Goal: Information Seeking & Learning: Find specific page/section

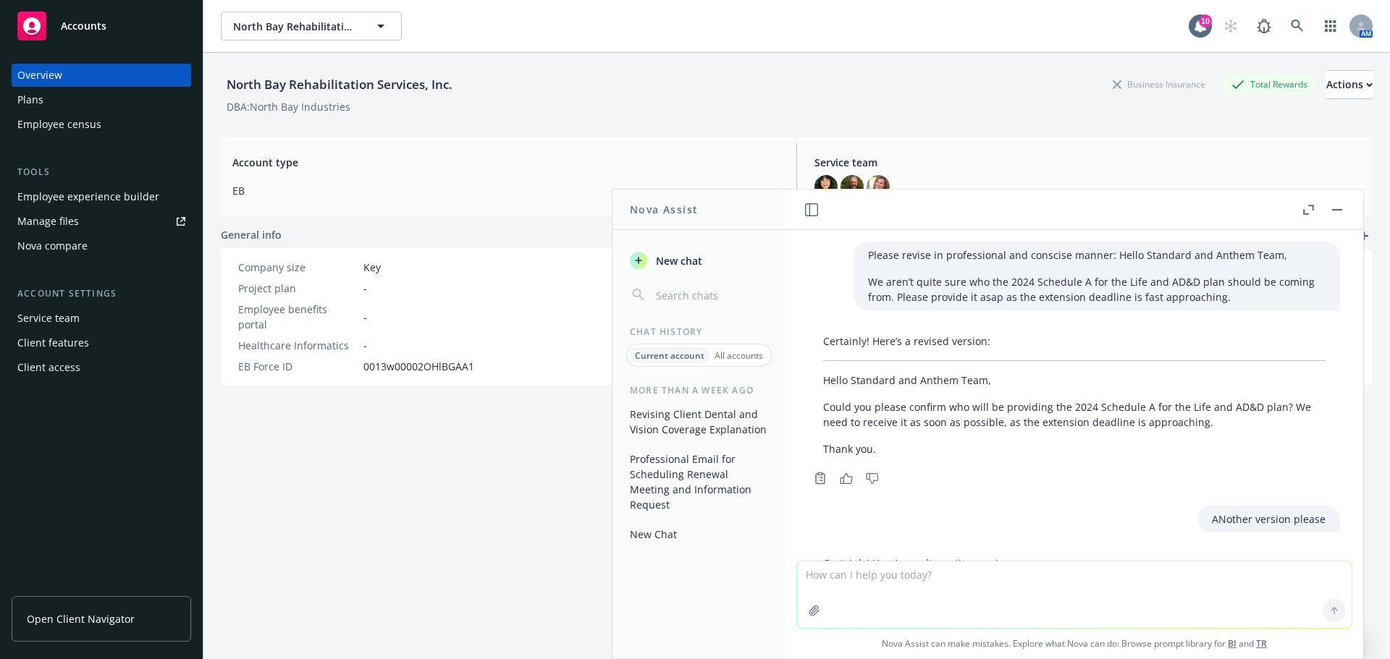
scroll to position [454, 0]
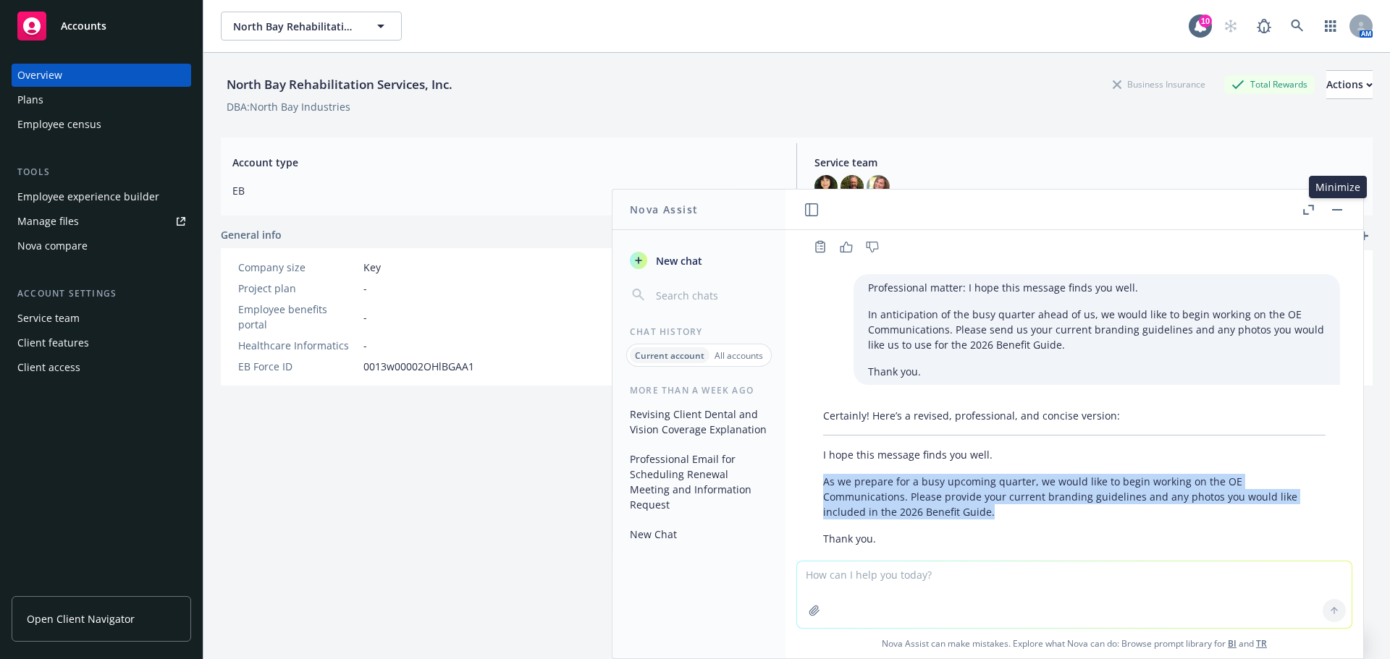
click at [1342, 211] on button "button" at bounding box center [1336, 209] width 17 height 17
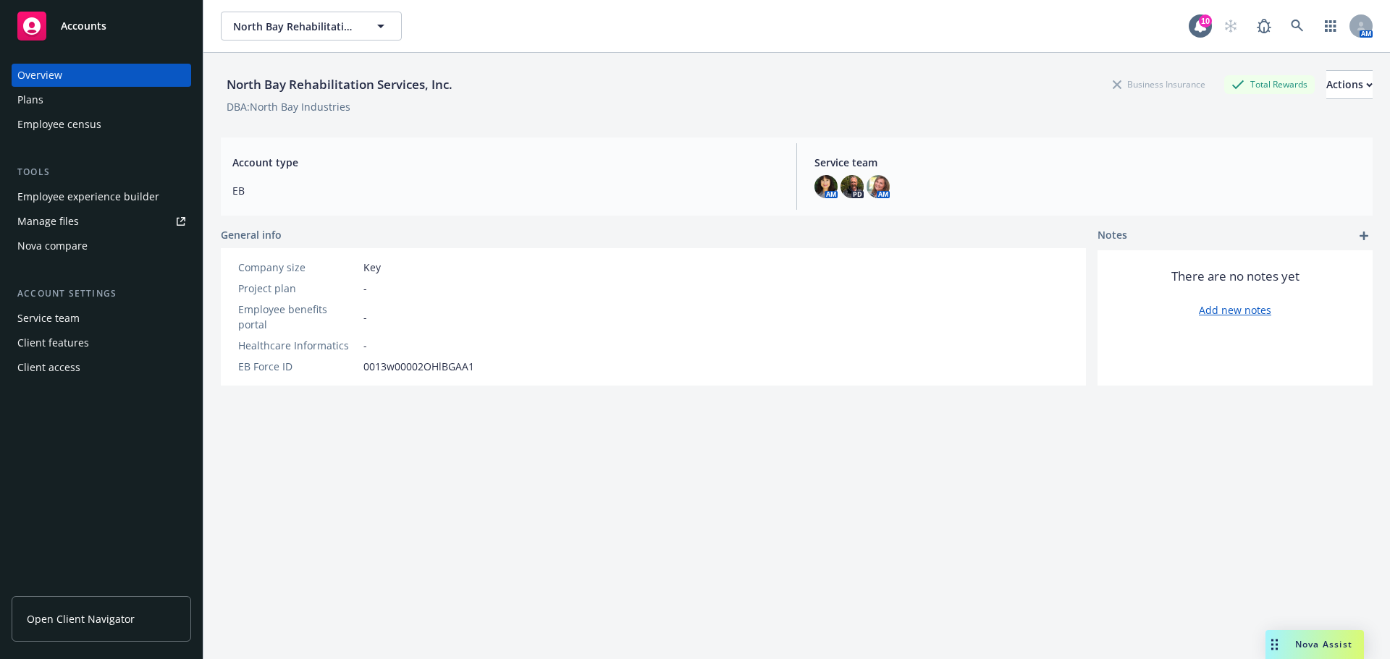
click at [1271, 25] on div "AM" at bounding box center [1294, 26] width 156 height 29
click at [1291, 31] on icon at bounding box center [1297, 26] width 13 height 13
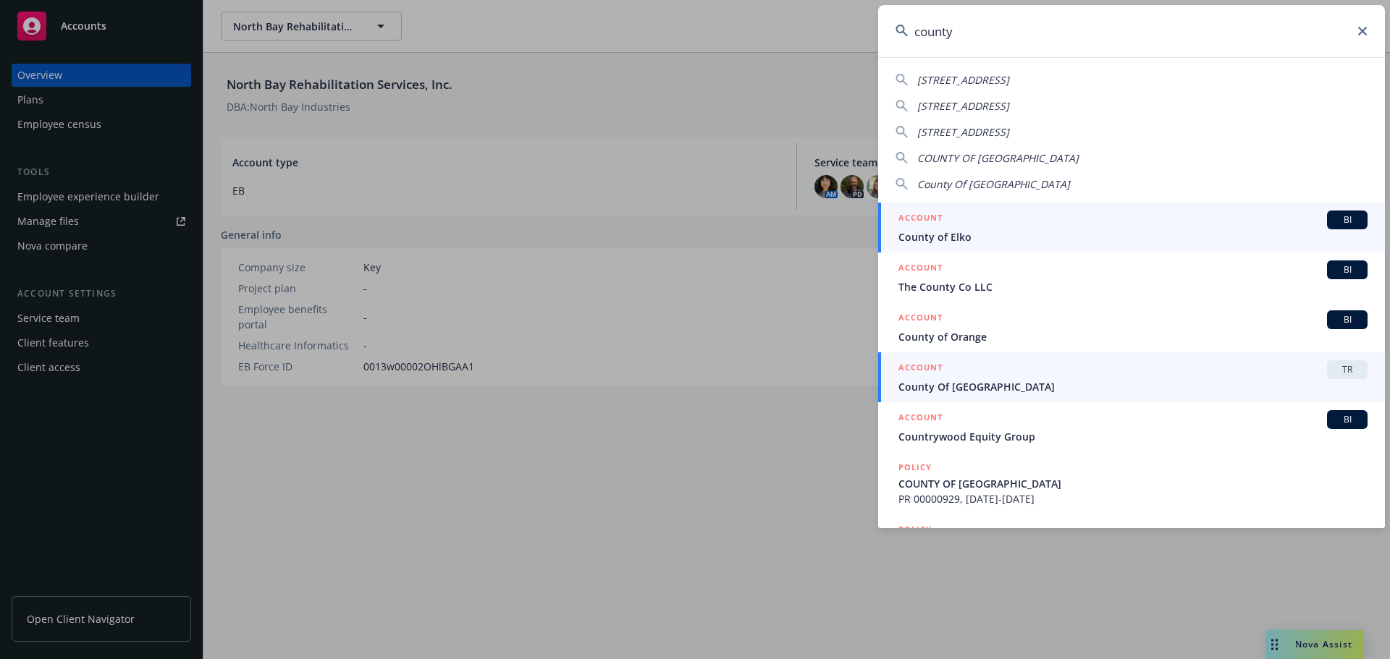
type input "county"
click at [969, 389] on span "County Of [GEOGRAPHIC_DATA]" at bounding box center [1132, 386] width 469 height 15
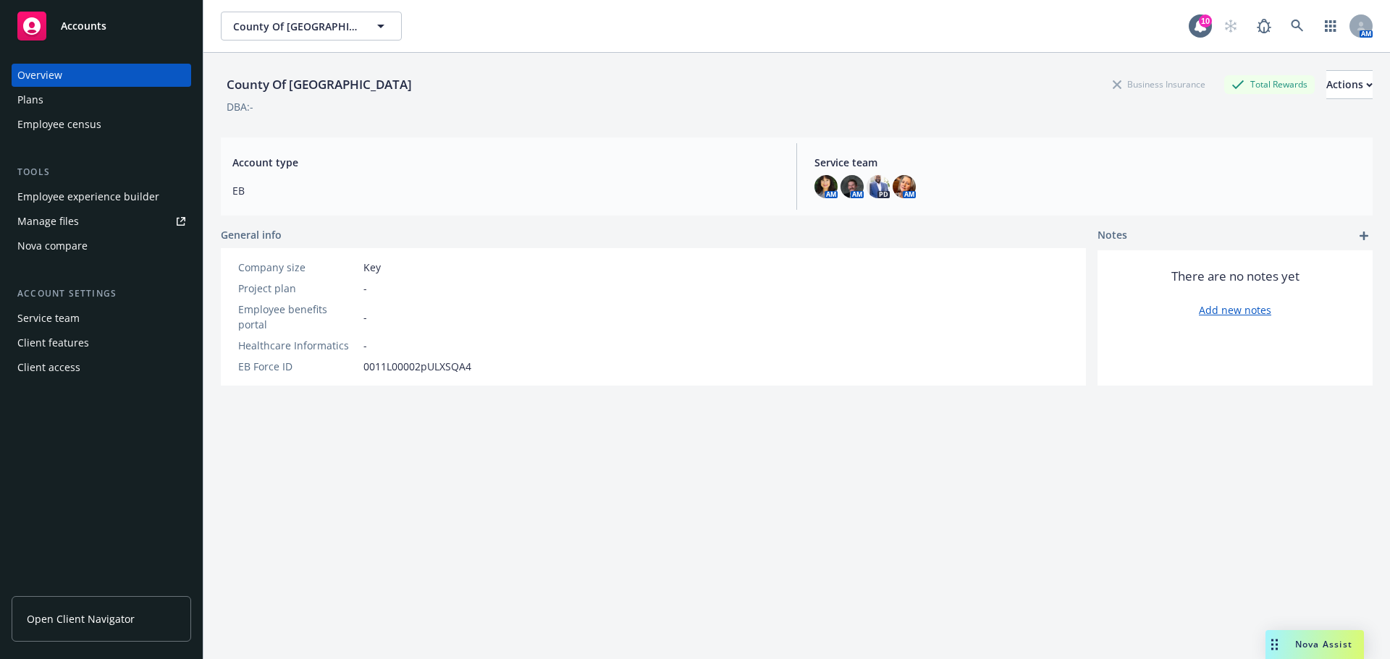
click at [93, 615] on span "Open Client Navigator" at bounding box center [81, 619] width 108 height 15
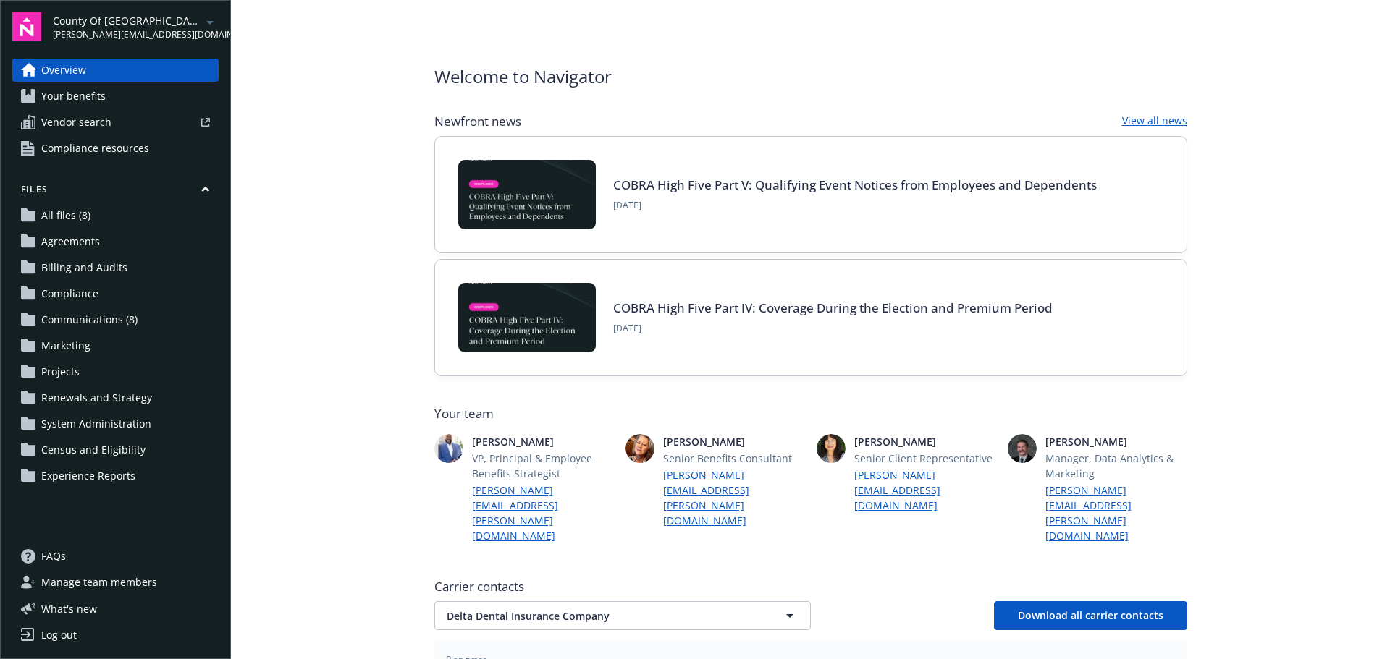
click at [88, 322] on span "Communications (8)" at bounding box center [89, 319] width 96 height 23
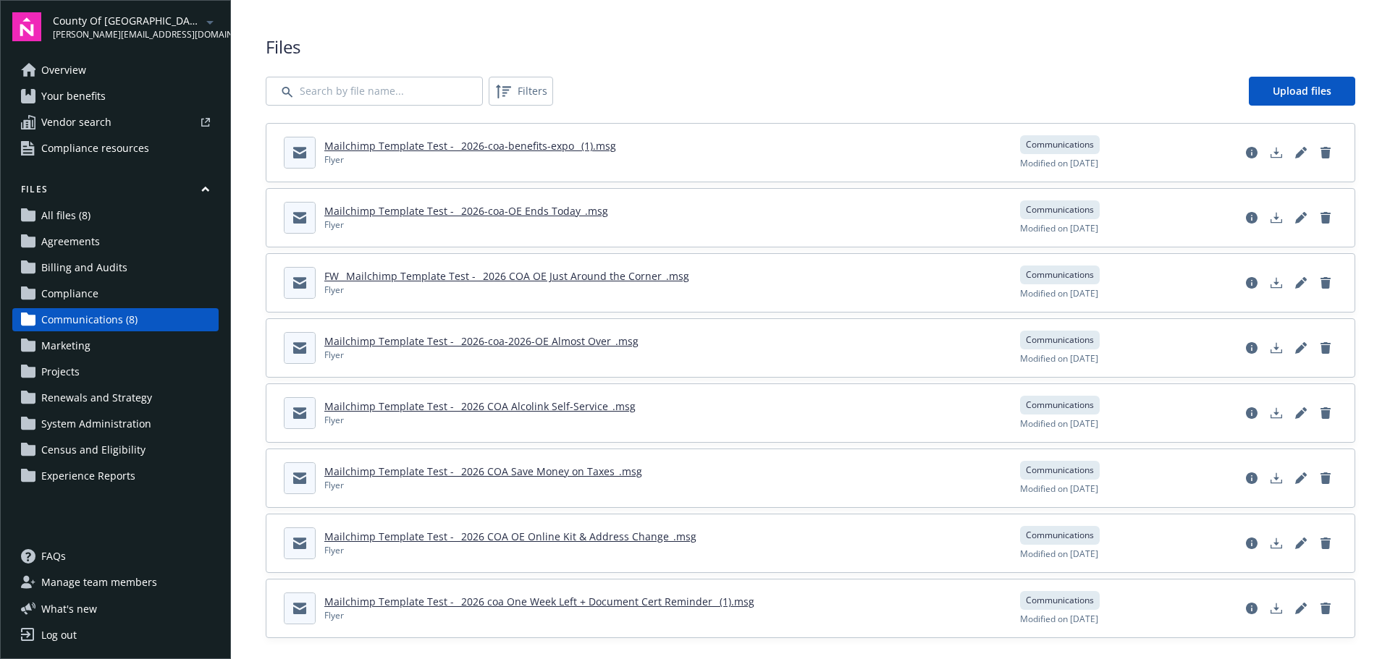
scroll to position [14, 0]
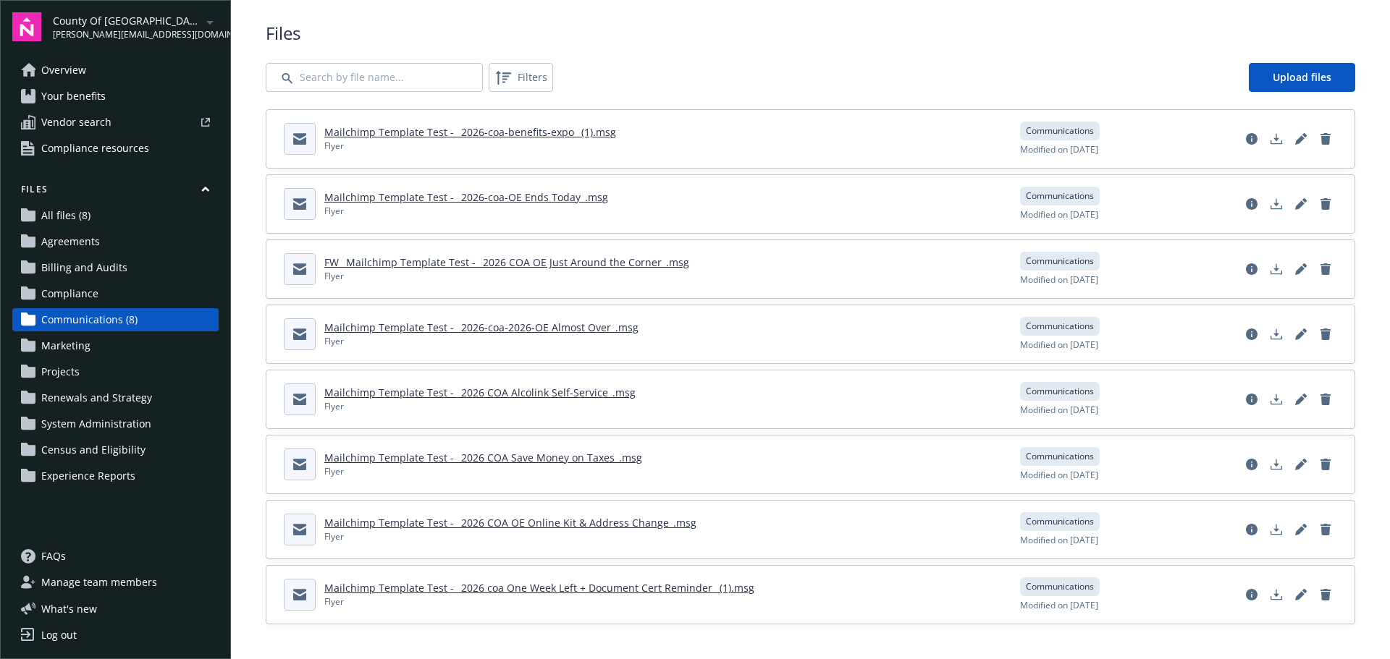
click at [513, 130] on link "Mailchimp Template Test - _2026-coa-benefits-expo_ (1).msg" at bounding box center [470, 132] width 292 height 14
click at [415, 195] on link "Mailchimp Template Test - _2026-coa-OE Ends Today_.msg" at bounding box center [466, 197] width 284 height 14
click at [528, 264] on link "FW_ Mailchimp Template Test - _2026 COA OE Just Around the Corner_.msg" at bounding box center [506, 263] width 365 height 14
click at [480, 324] on link "Mailchimp Template Test - _2026-coa-2026-OE Almost Over_.msg" at bounding box center [481, 328] width 314 height 14
click at [517, 393] on link "Mailchimp Template Test - _2026 COA Alcolink Self-Service_.msg" at bounding box center [479, 393] width 311 height 14
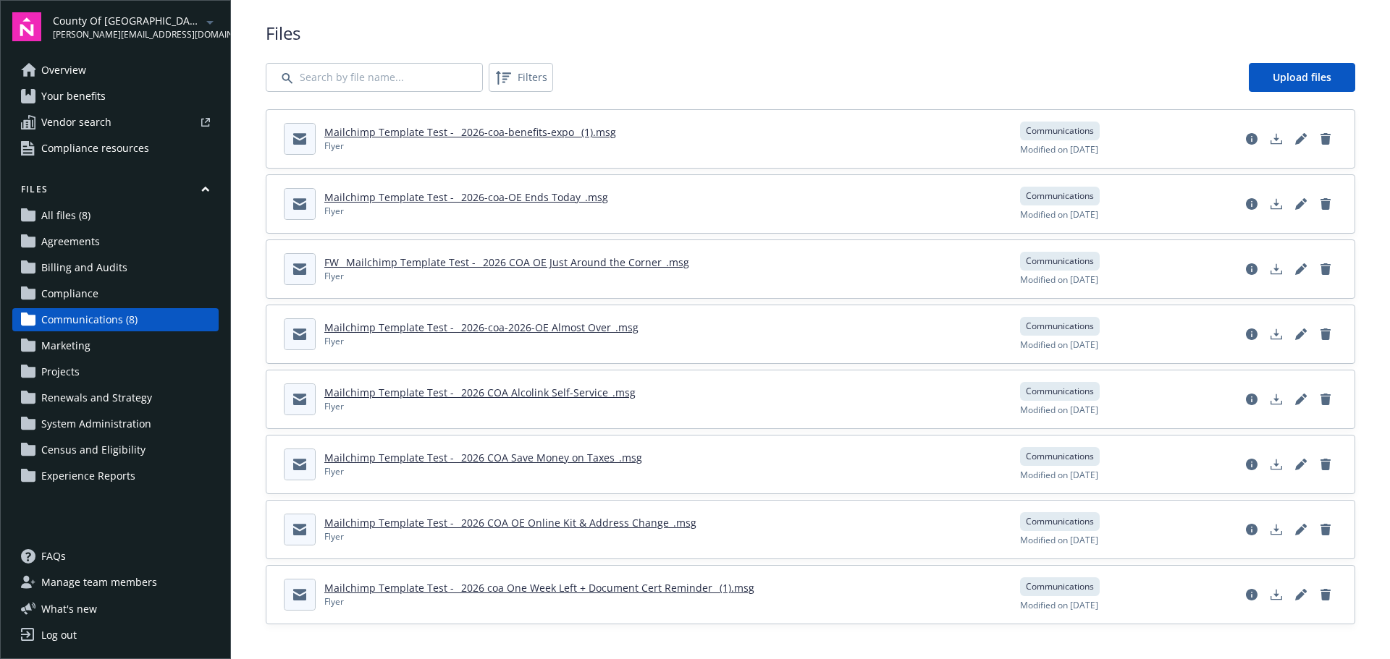
click at [485, 460] on link "Mailchimp Template Test - _2026 COA Save Money on Taxes_.msg" at bounding box center [483, 458] width 318 height 14
click at [539, 523] on link "Mailchimp Template Test - _2026 COA OE Online Kit & Address Change_.msg" at bounding box center [510, 523] width 372 height 14
click at [517, 589] on link "Mailchimp Template Test - _2026 coa One Week Left + Document Cert Reminder_ (1)…" at bounding box center [539, 588] width 430 height 14
click at [552, 589] on link "Mailchimp Template Test - _2026 coa One Week Left + Document Cert Reminder_ (1)…" at bounding box center [539, 588] width 430 height 14
